Goal: Information Seeking & Learning: Learn about a topic

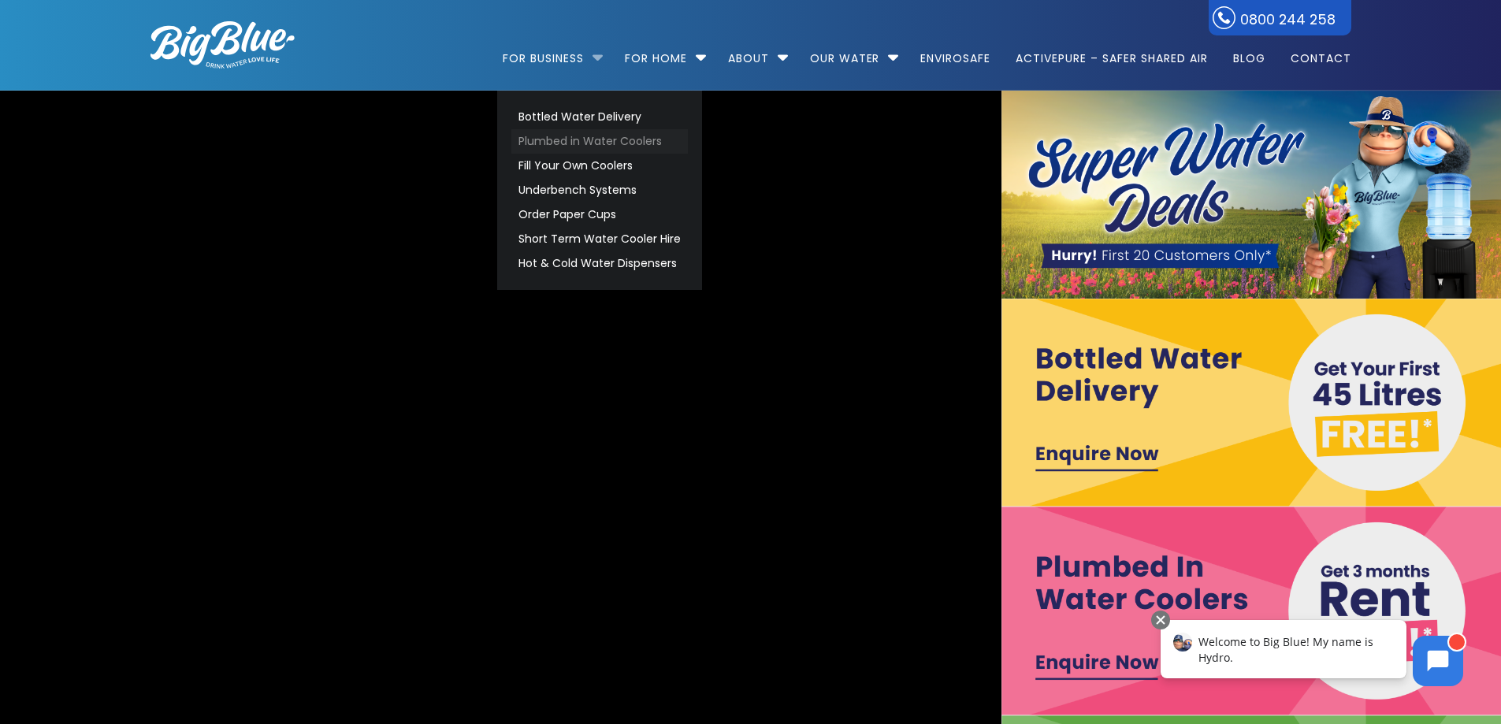
click at [600, 146] on link "Plumbed in Water Coolers" at bounding box center [599, 141] width 177 height 24
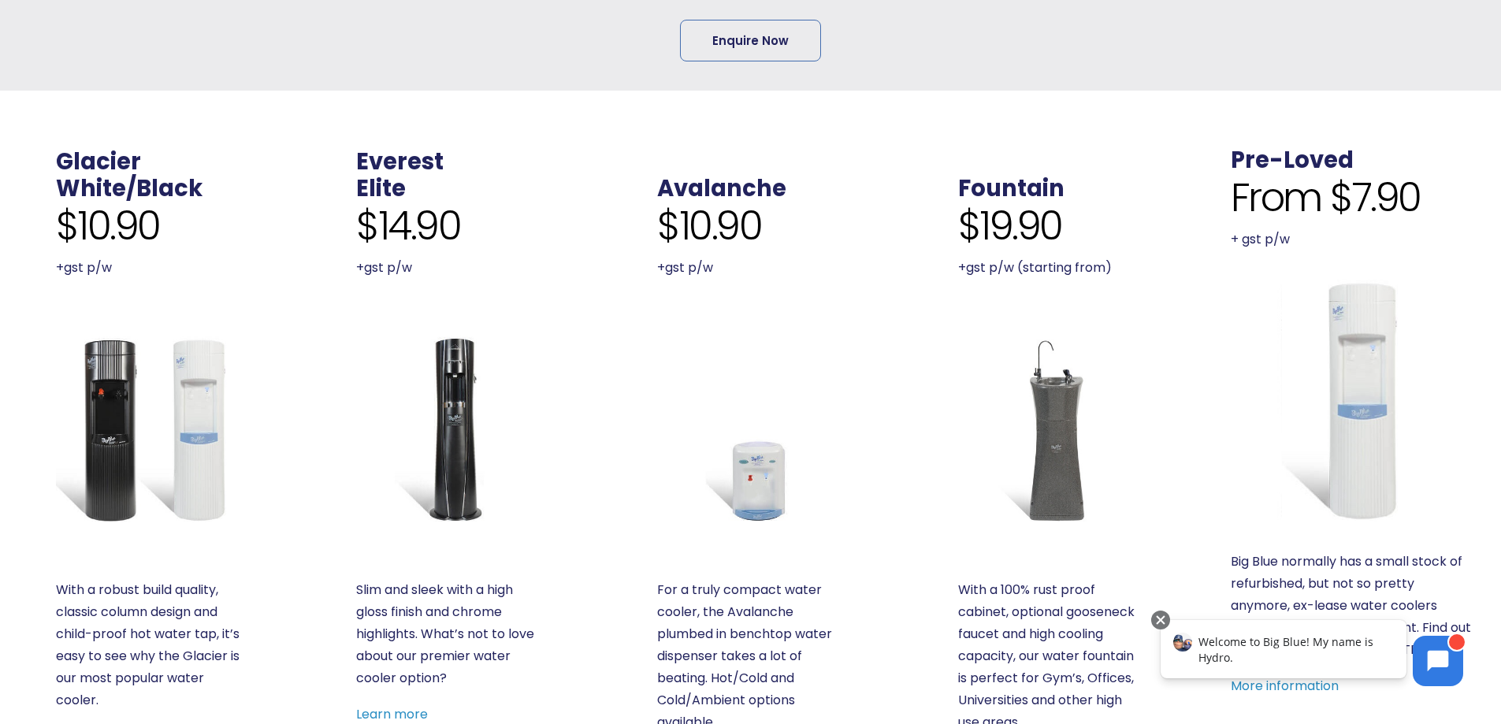
click at [440, 409] on img at bounding box center [449, 429] width 187 height 187
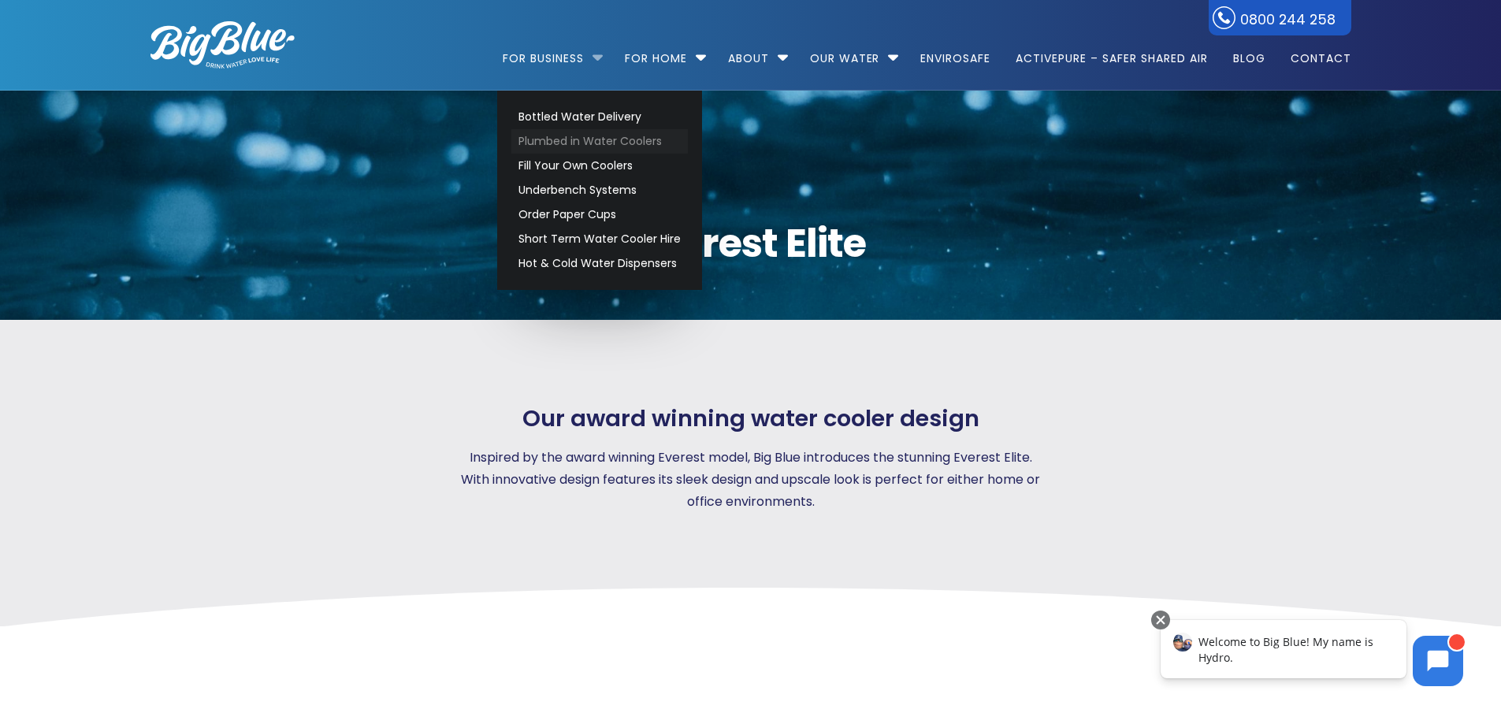
click at [597, 140] on link "Plumbed in Water Coolers" at bounding box center [599, 141] width 177 height 24
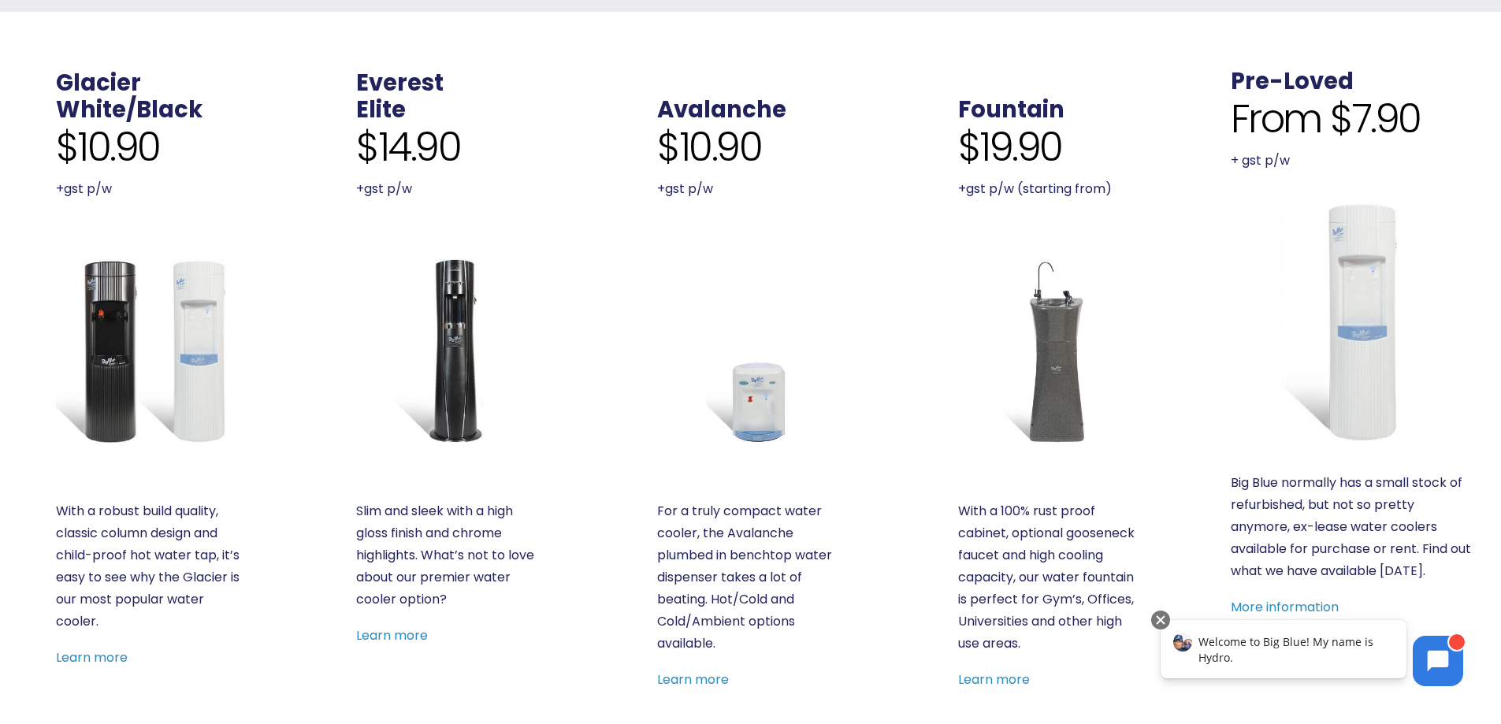
click at [459, 370] on img at bounding box center [449, 350] width 187 height 187
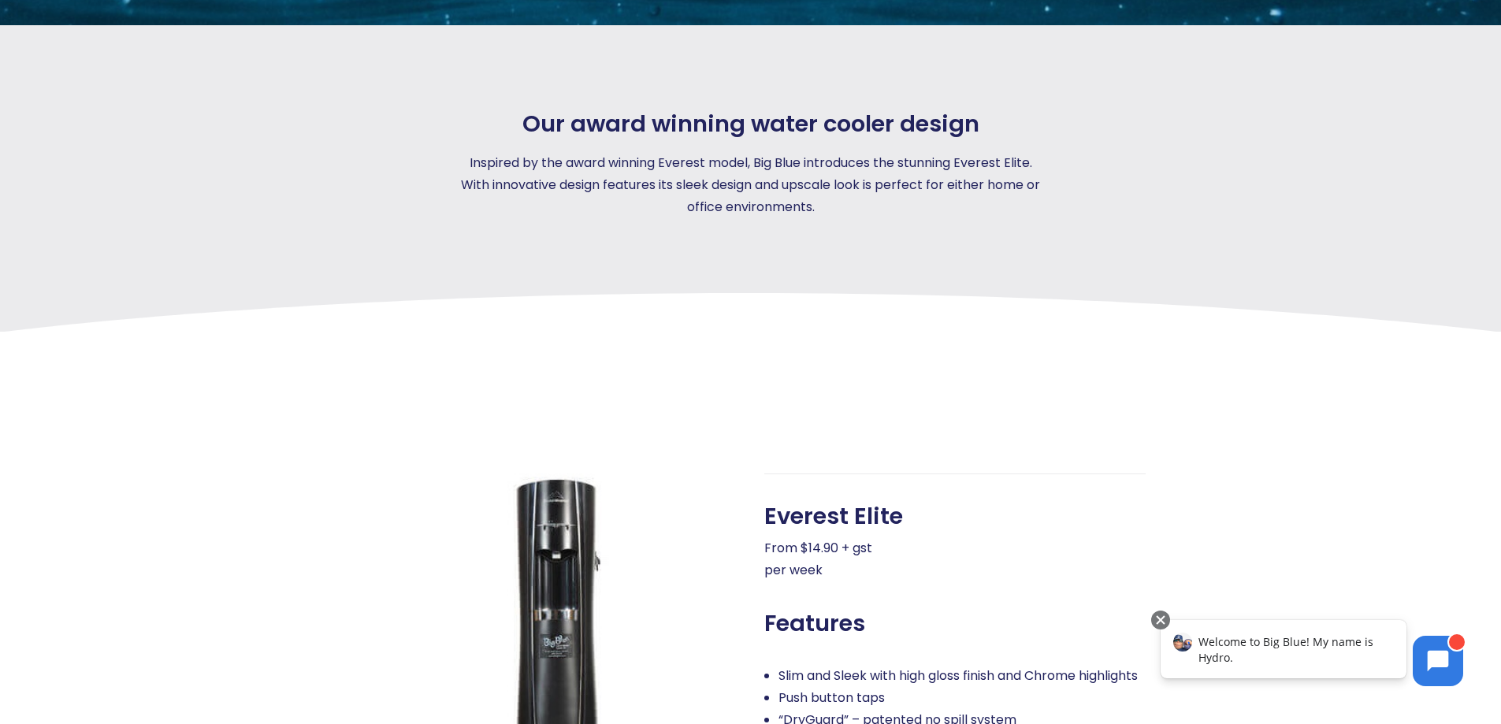
scroll to position [473, 0]
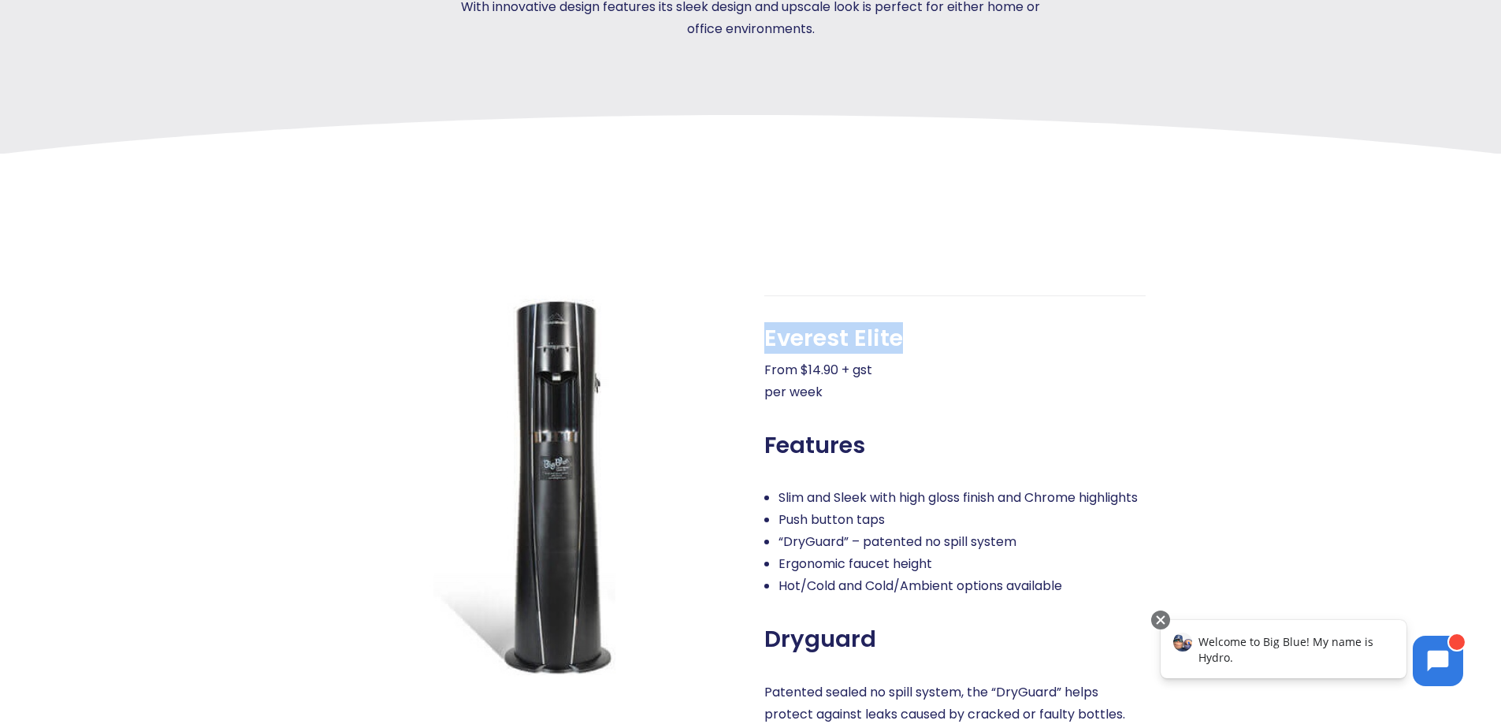
drag, startPoint x: 765, startPoint y: 336, endPoint x: 932, endPoint y: 320, distance: 167.9
click at [920, 307] on div "Everest Elite From $14.90 + gst per week Features [PERSON_NAME] and Sleek with …" at bounding box center [954, 623] width 381 height 654
copy span "Everest Elite"
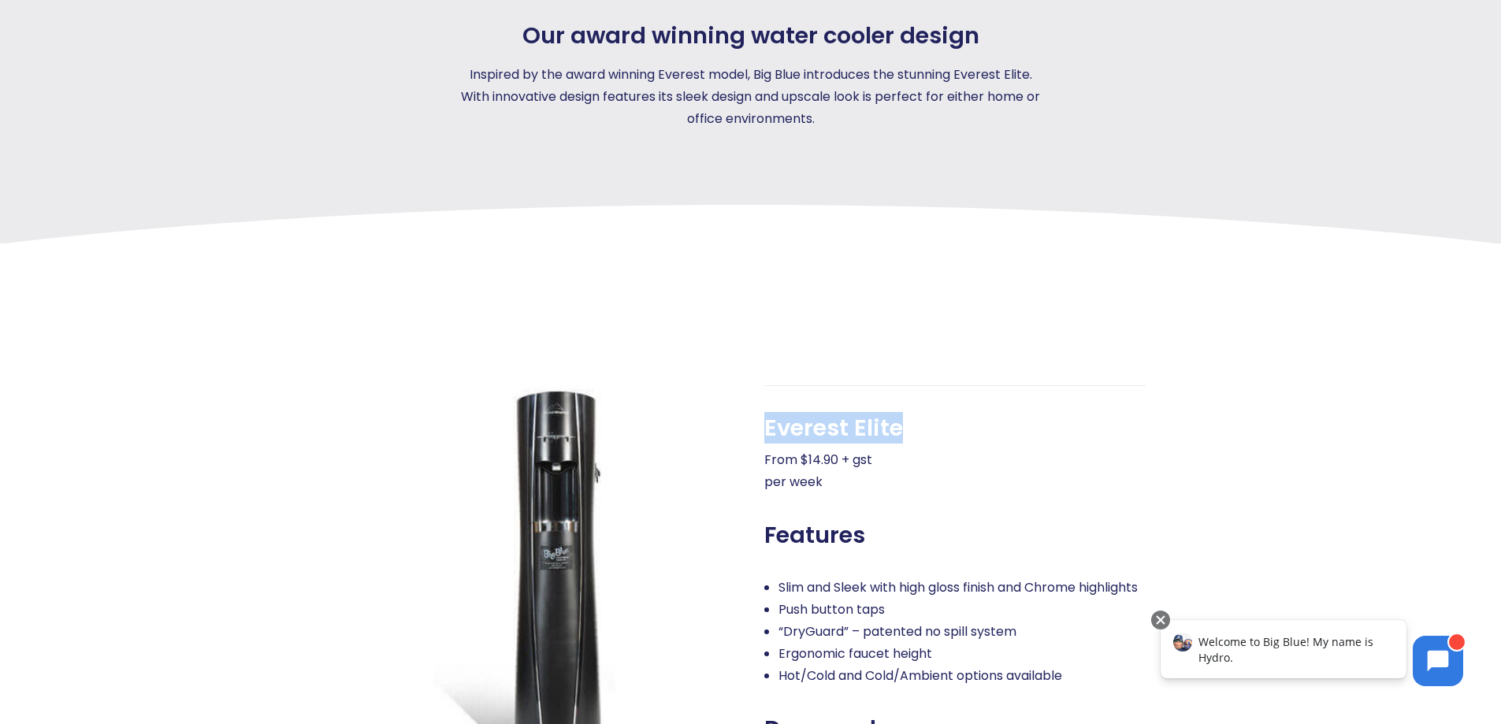
scroll to position [315, 0]
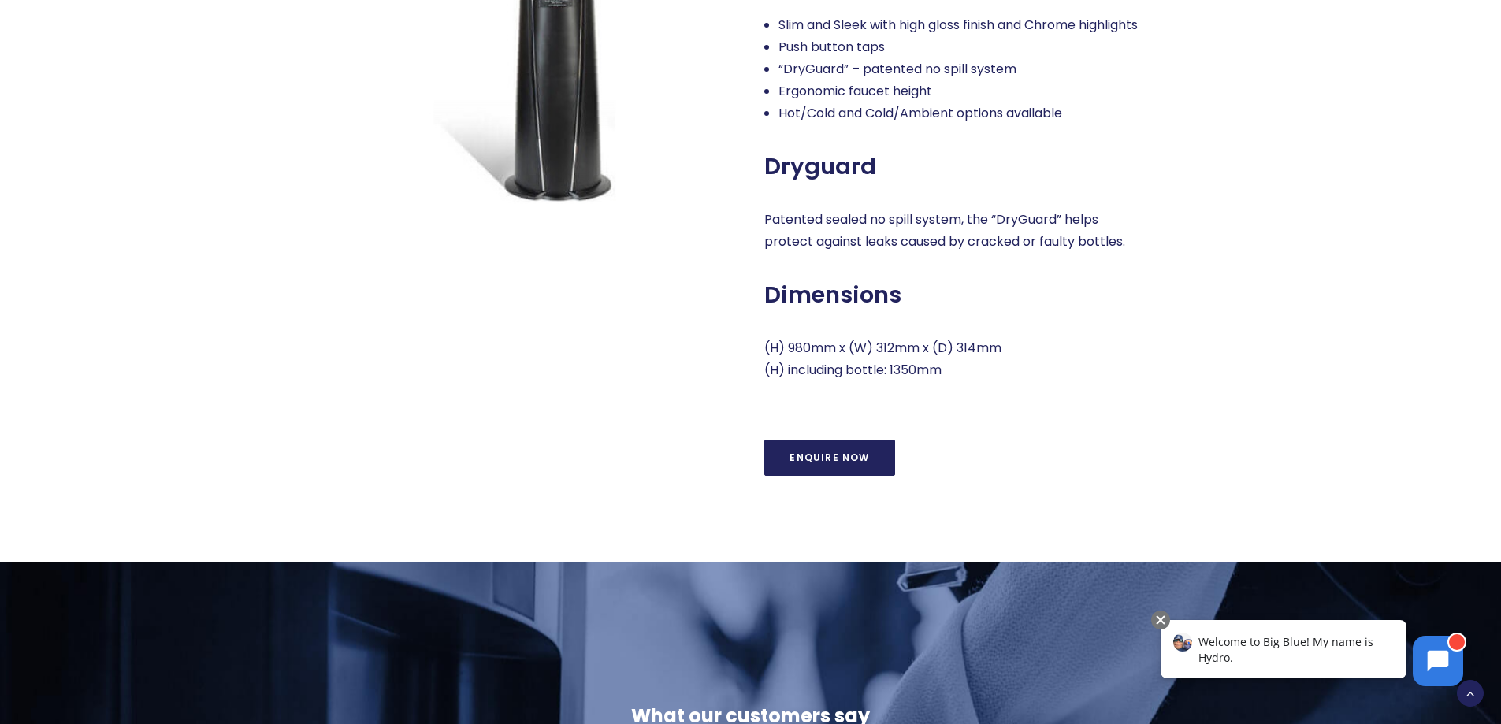
click at [1107, 277] on div "Everest Elite From $14.90 + gst per week Features [PERSON_NAME] and Sleek with …" at bounding box center [954, 150] width 381 height 654
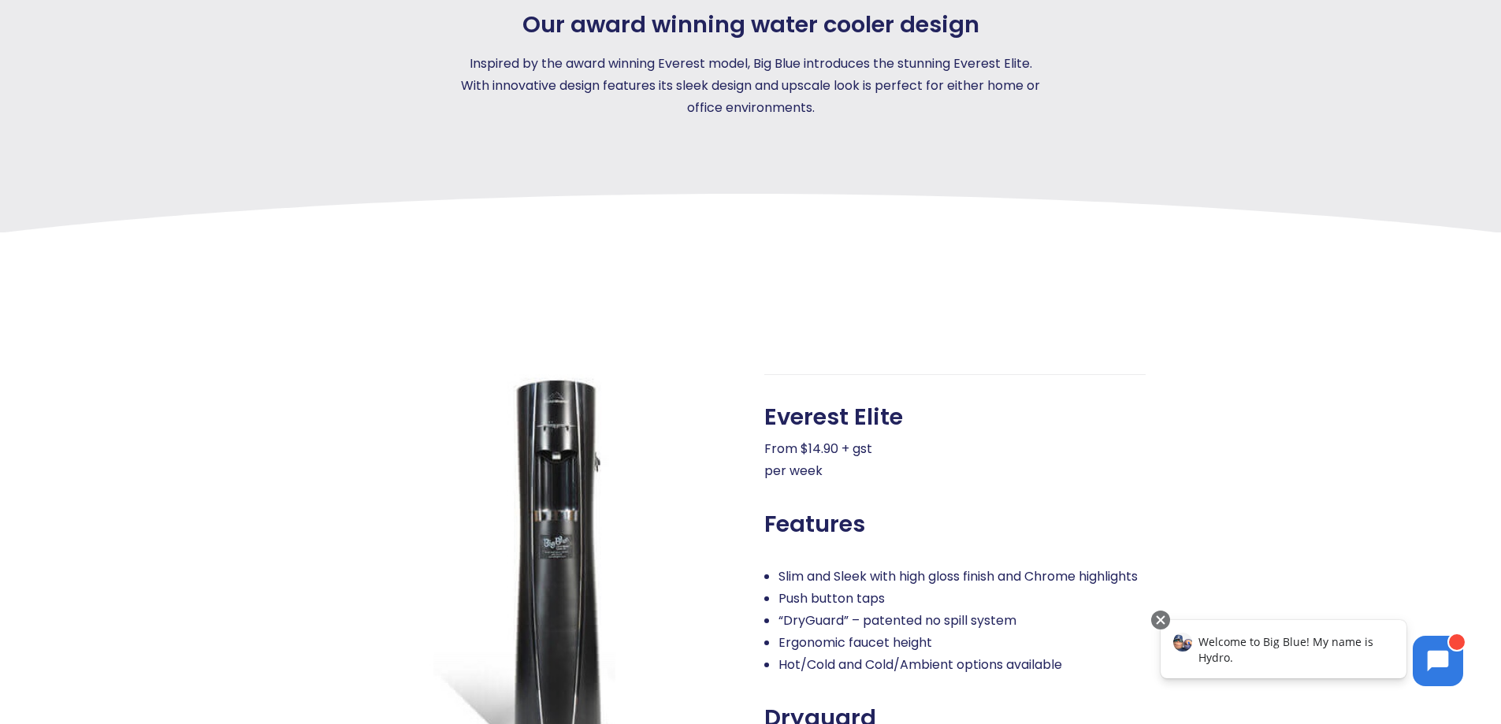
scroll to position [79, 0]
